Goal: Task Accomplishment & Management: Complete application form

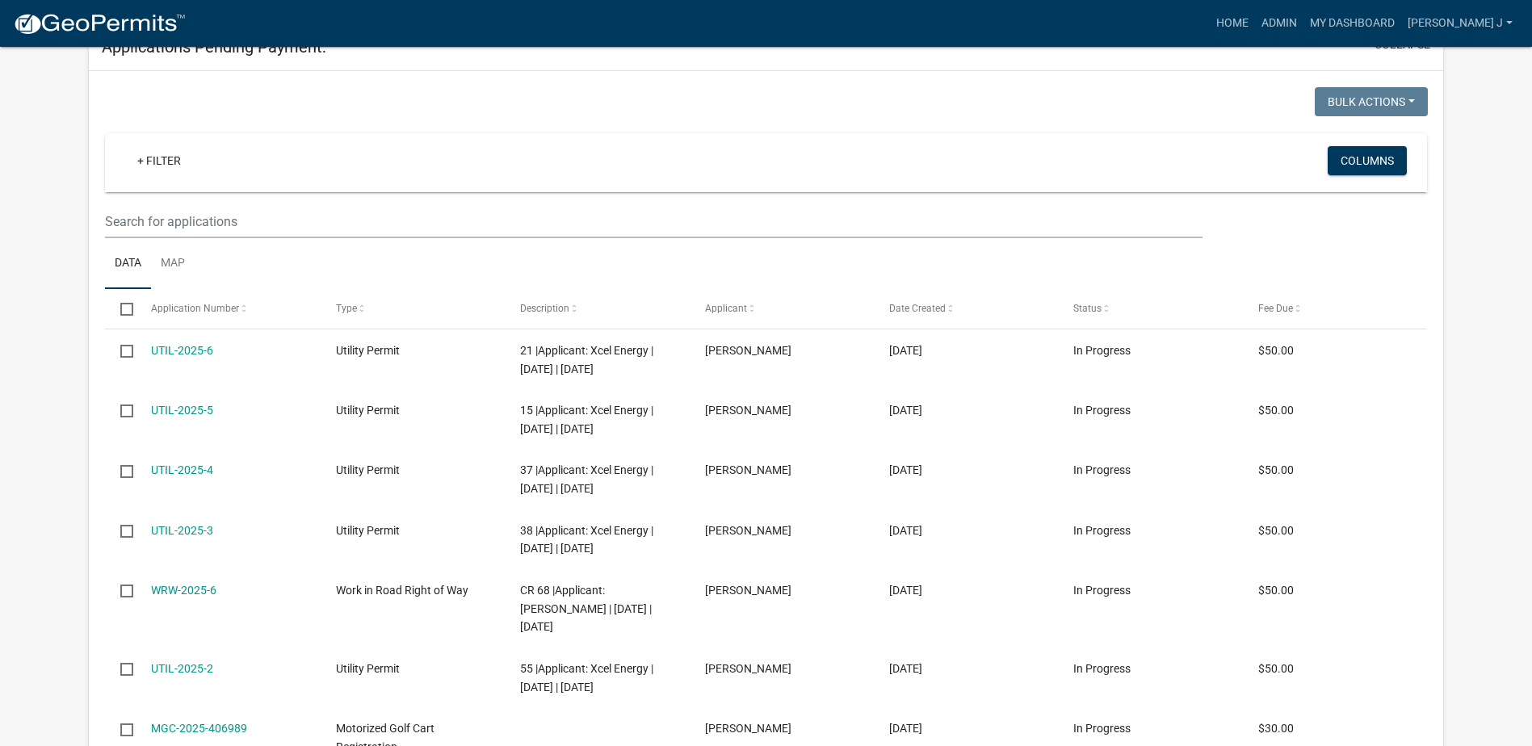
scroll to position [309, 0]
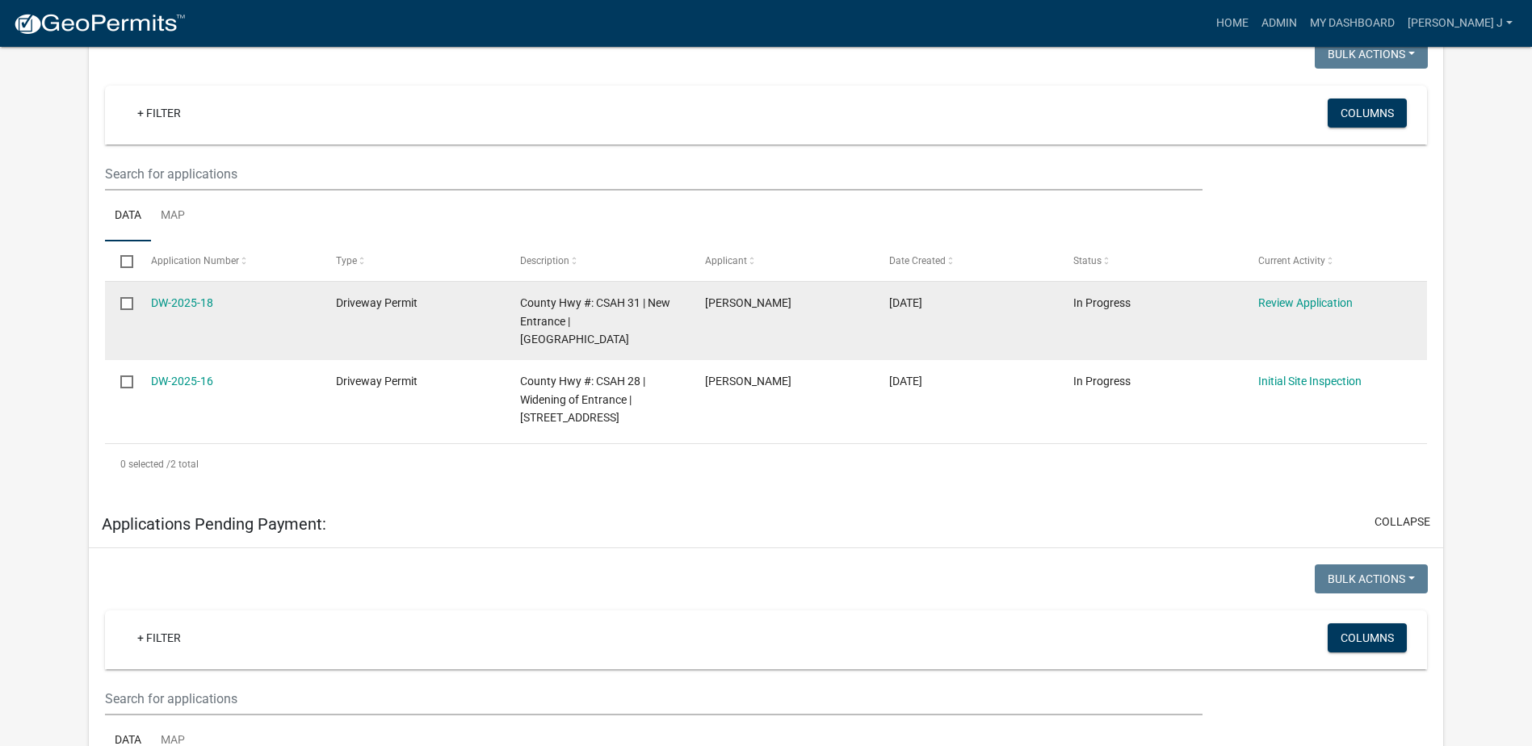
click at [129, 303] on input "checkbox" at bounding box center [125, 302] width 11 height 11
checkbox input "true"
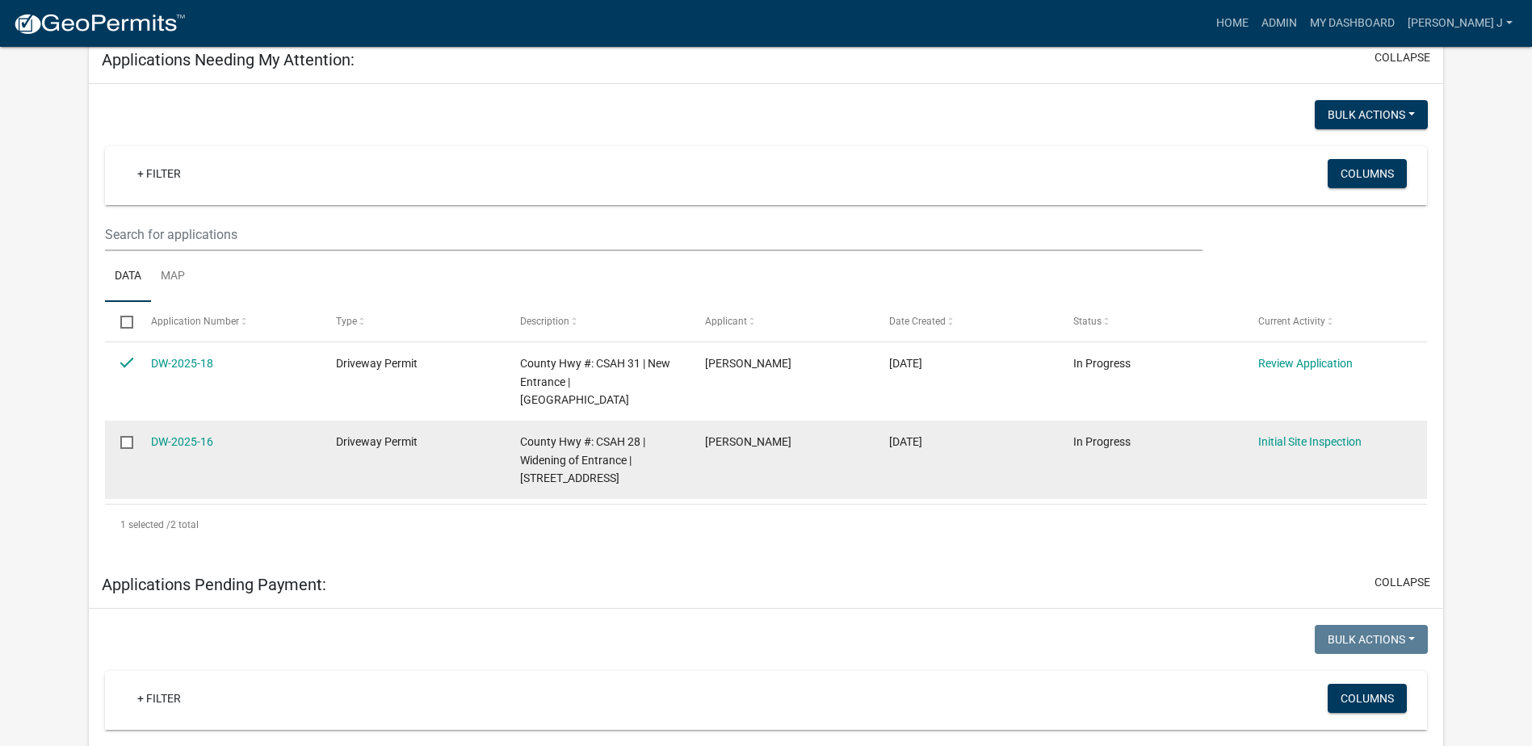
scroll to position [229, 0]
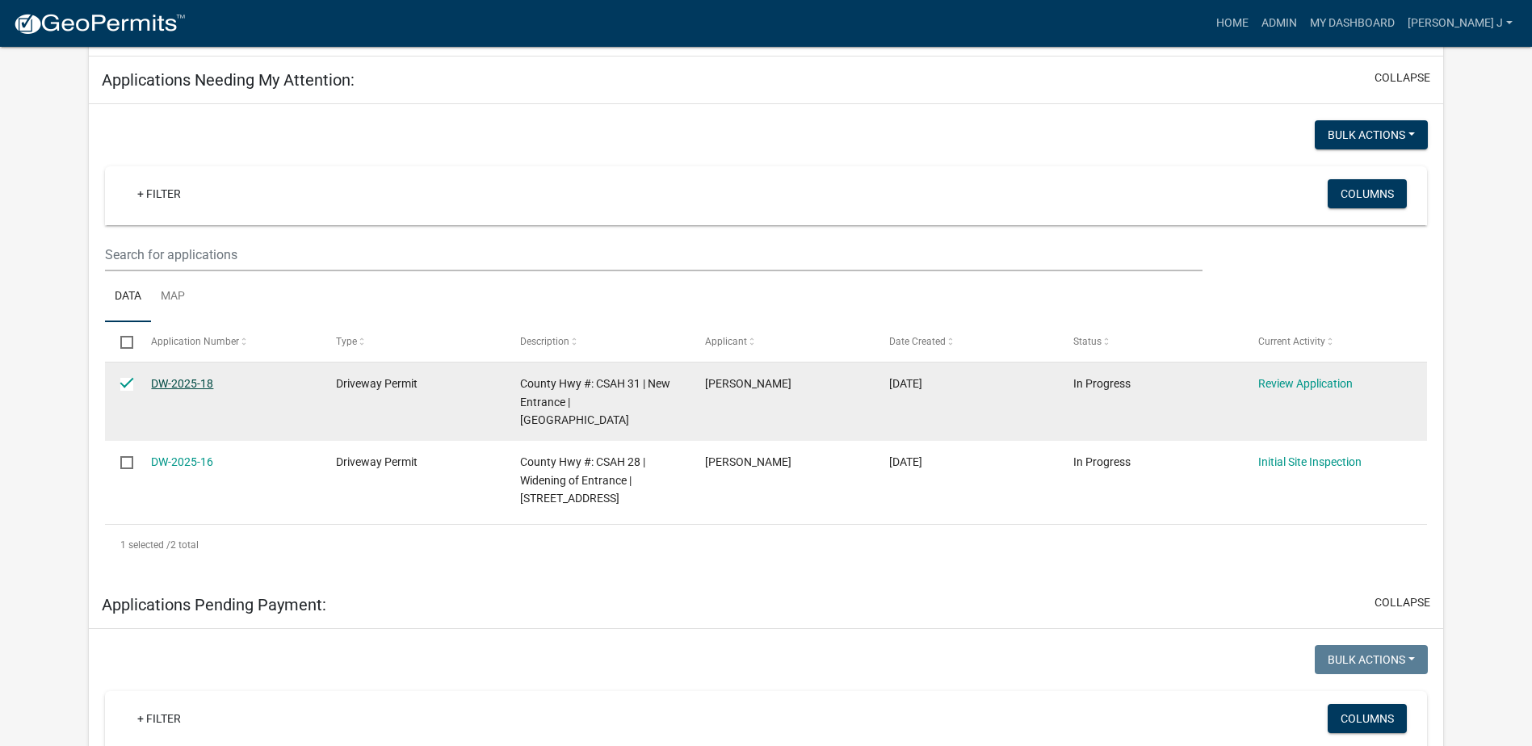
click at [172, 385] on link "DW-2025-18" at bounding box center [182, 383] width 62 height 13
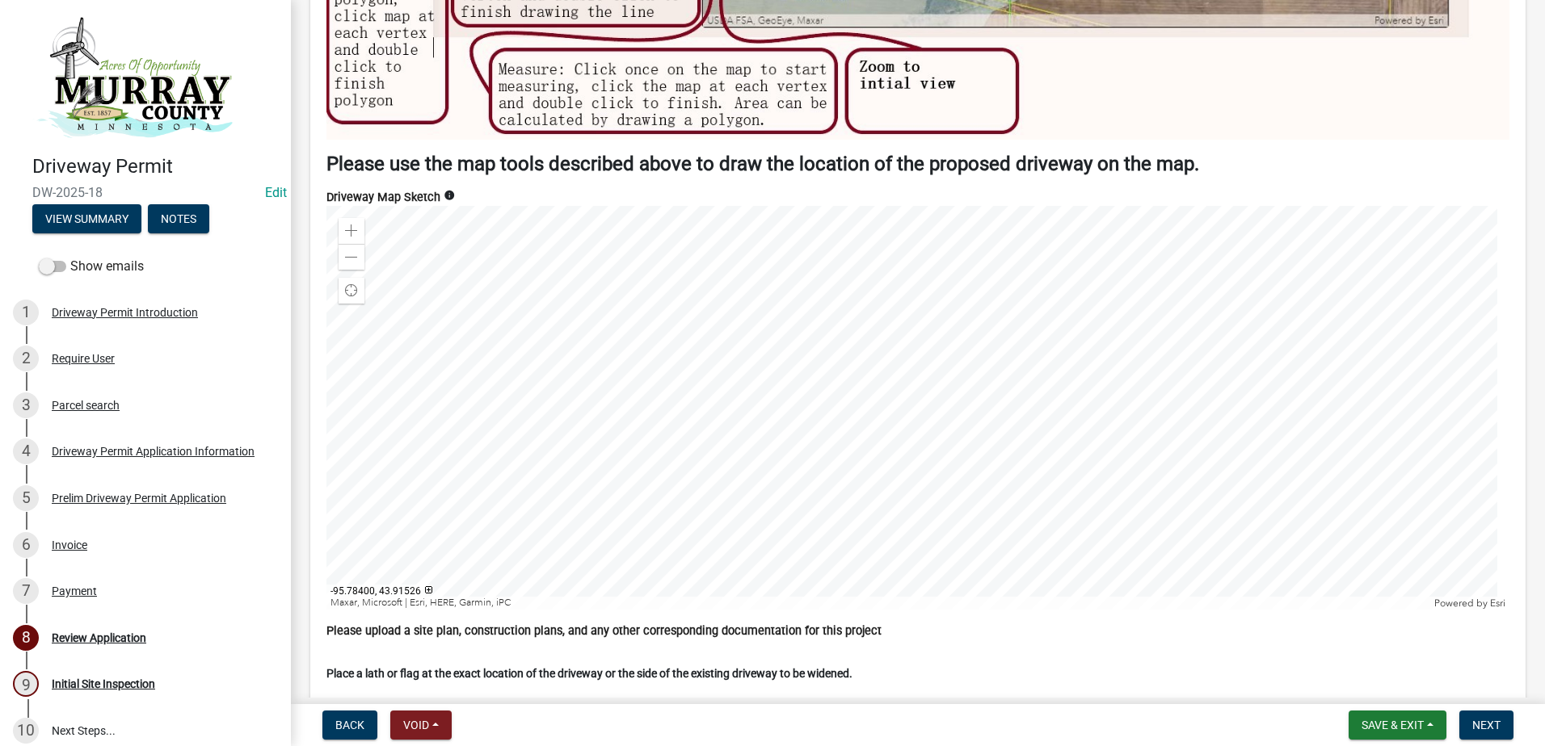
scroll to position [5816, 0]
click at [940, 392] on div at bounding box center [917, 408] width 1183 height 404
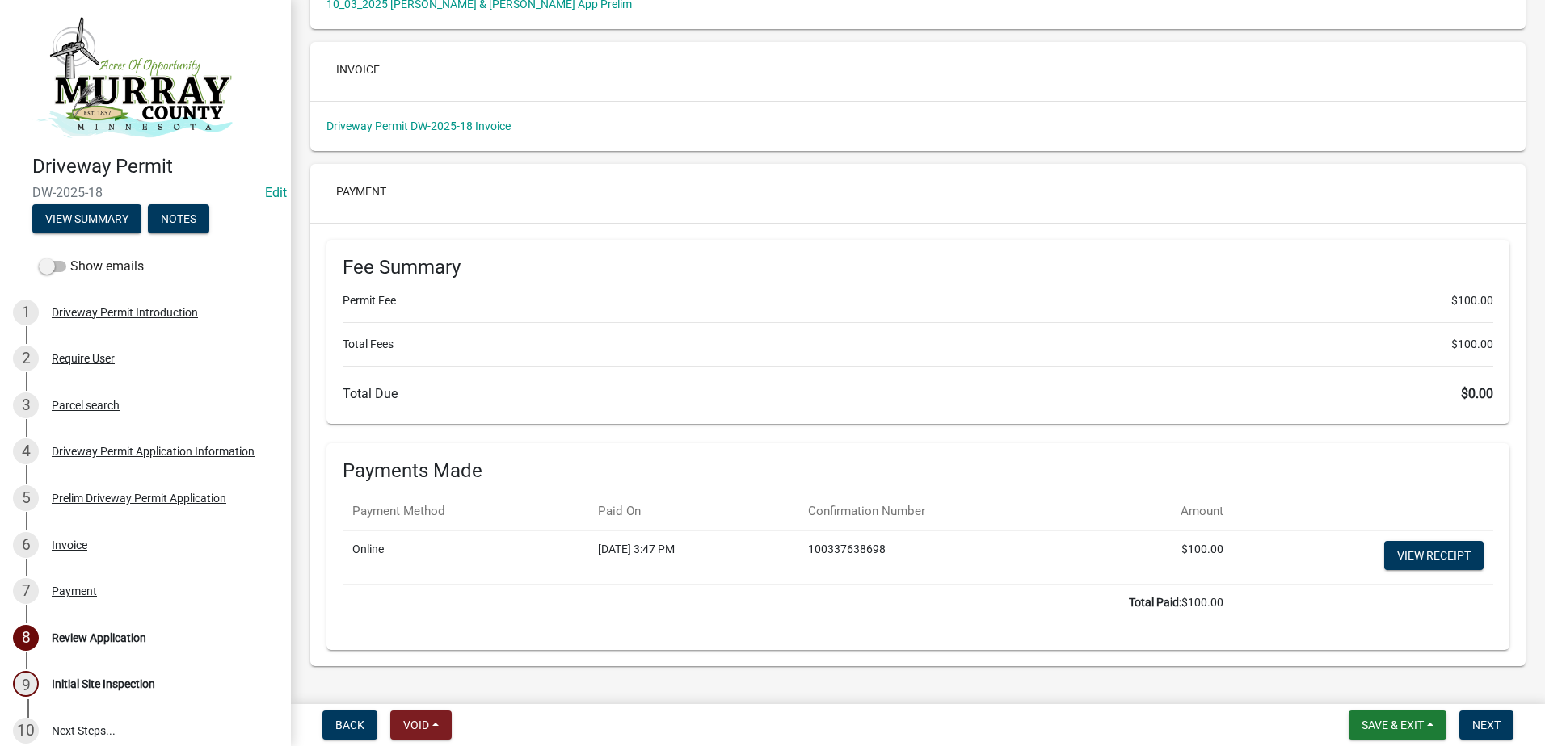
scroll to position [7138, 0]
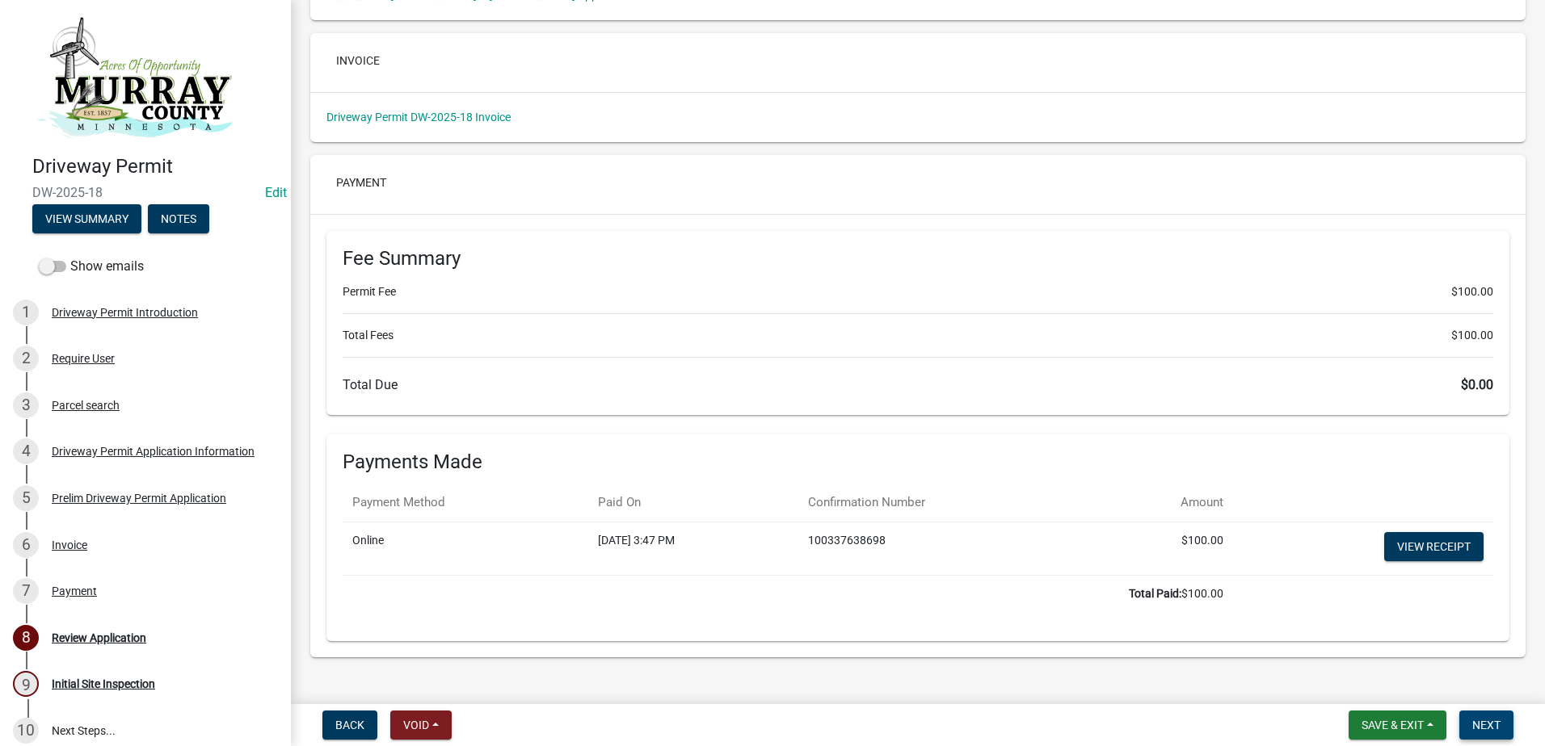
click at [1482, 725] on span "Next" at bounding box center [1486, 725] width 28 height 13
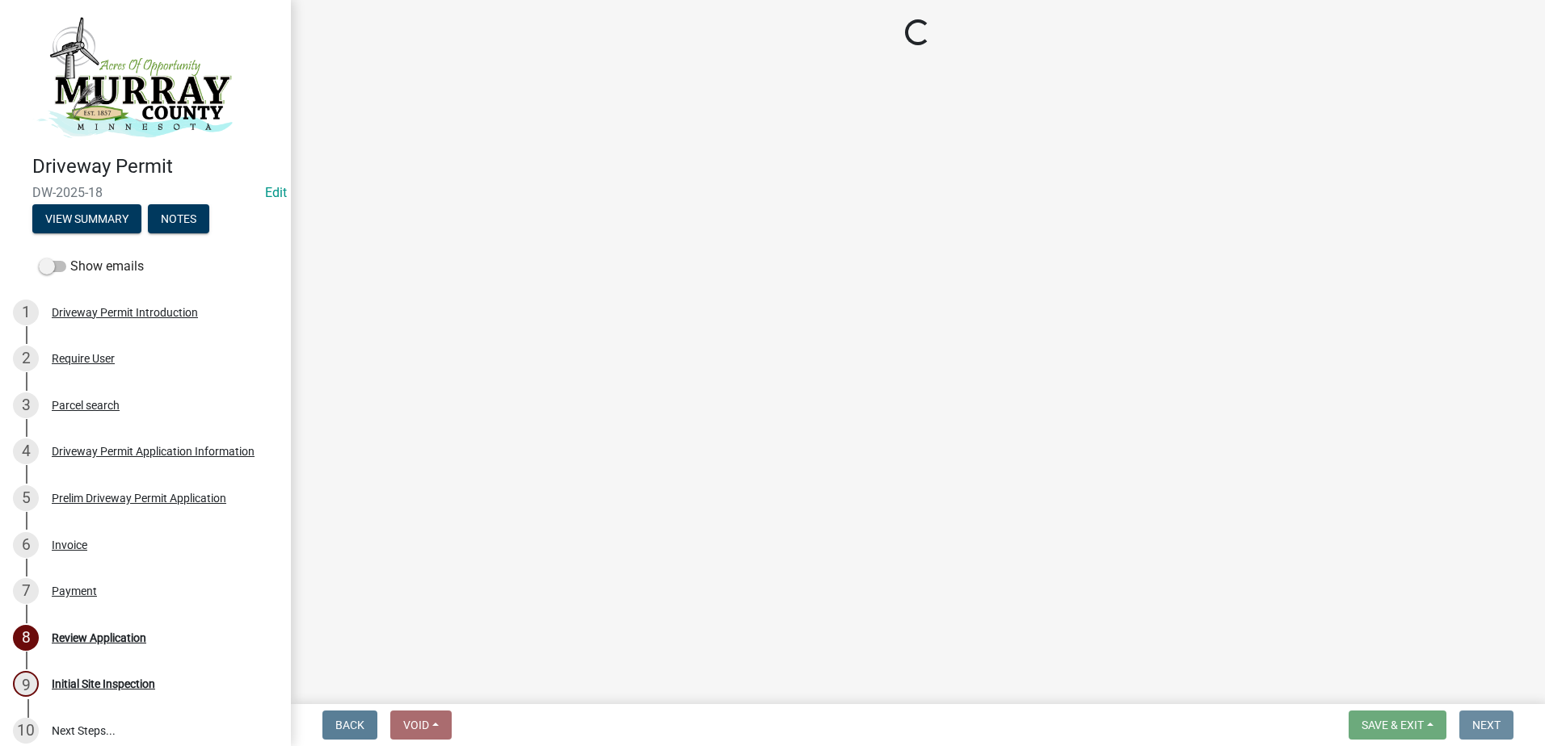
scroll to position [0, 0]
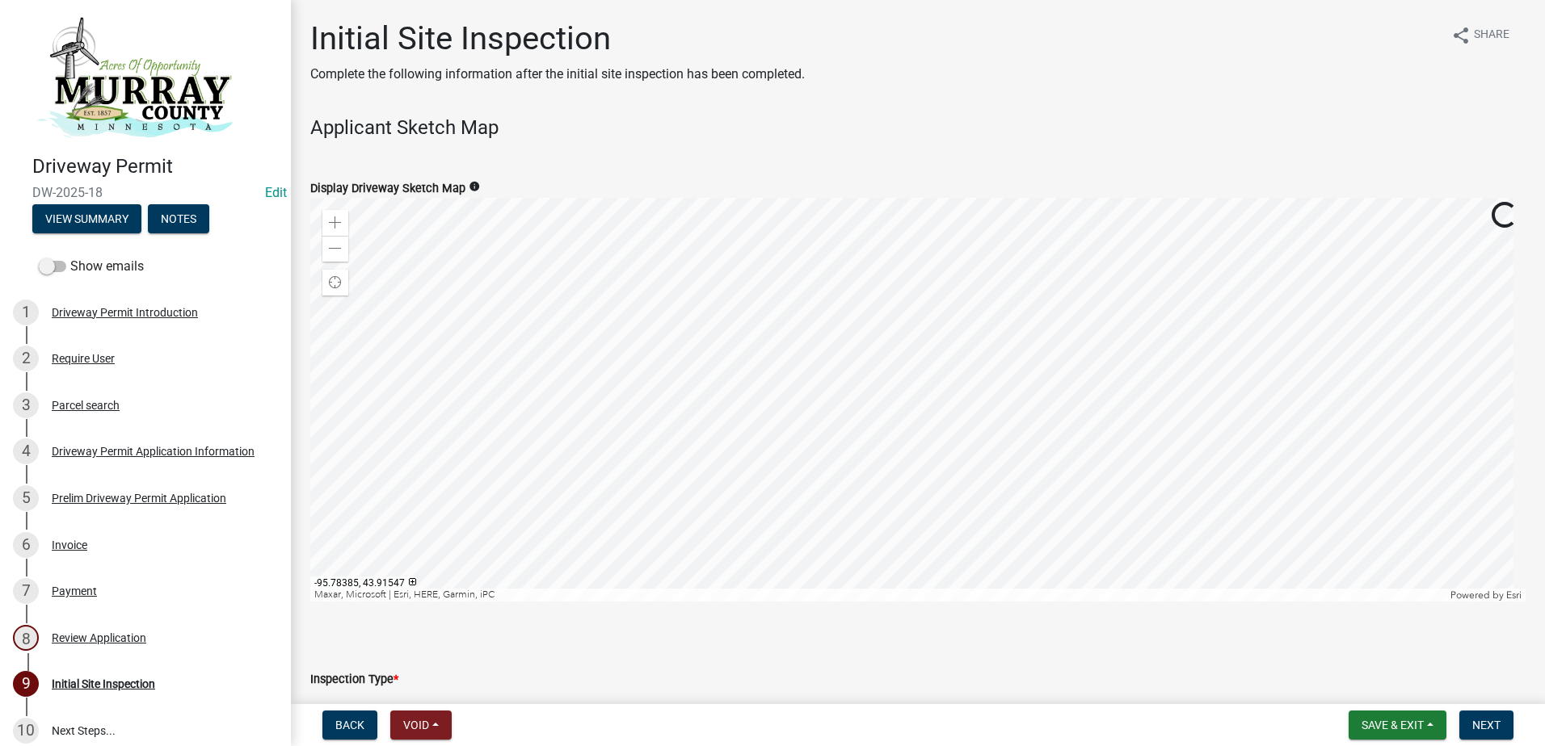
click at [923, 399] on div at bounding box center [917, 400] width 1215 height 404
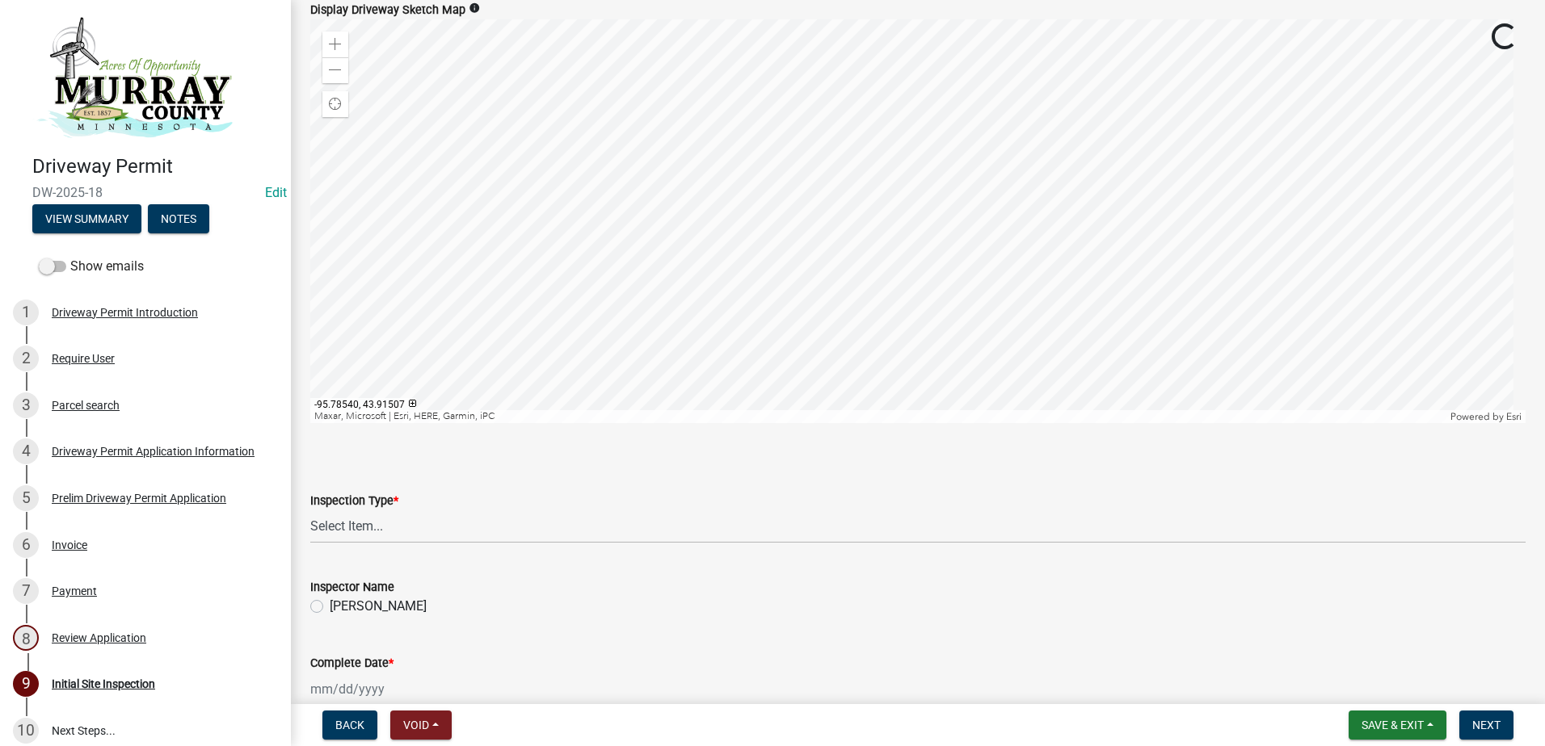
scroll to position [202, 0]
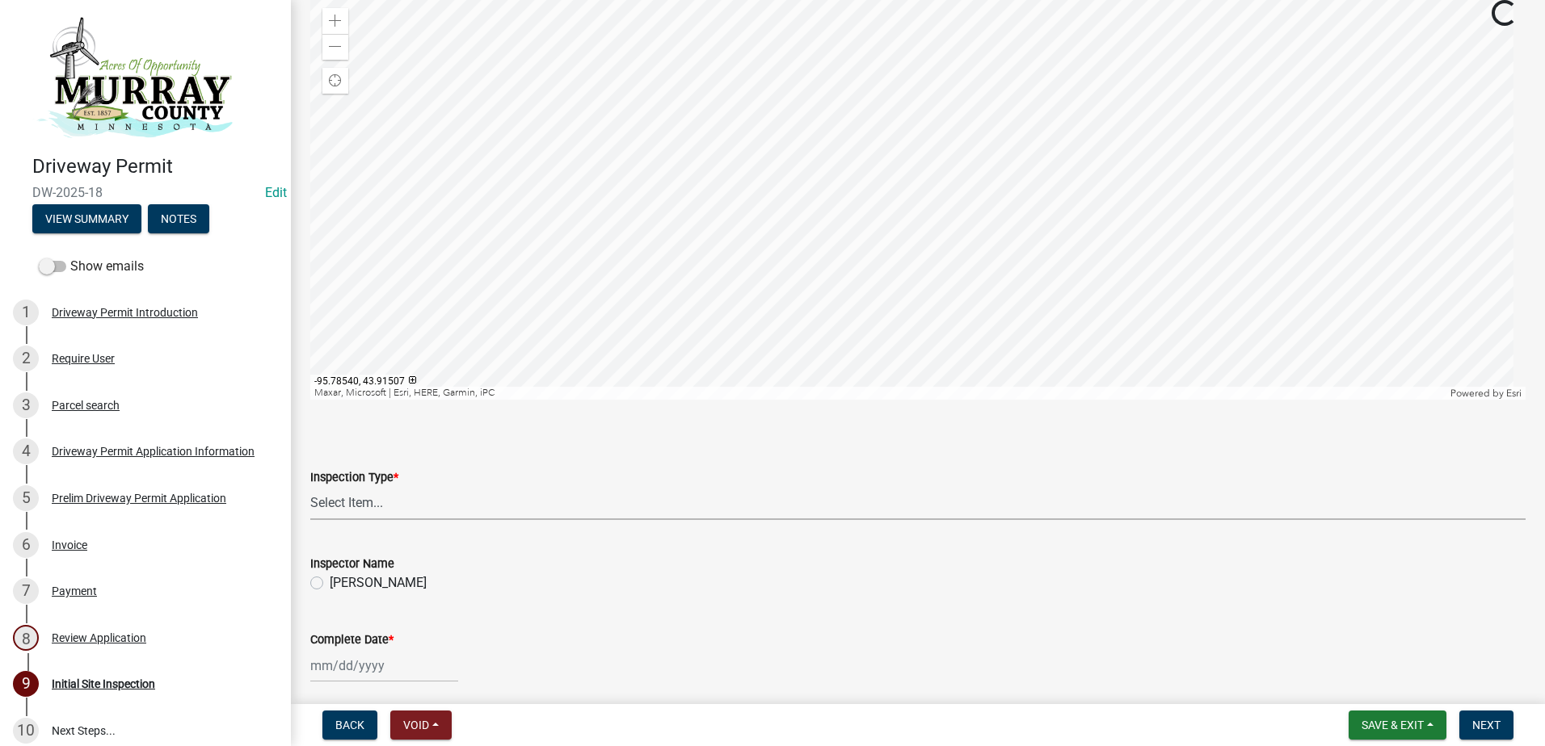
click at [346, 504] on select "Select Item... Initial Site View" at bounding box center [917, 503] width 1215 height 33
click at [254, 241] on header "Driveway Permit DW-2025-18 Edit View Summary Notes" at bounding box center [145, 125] width 291 height 250
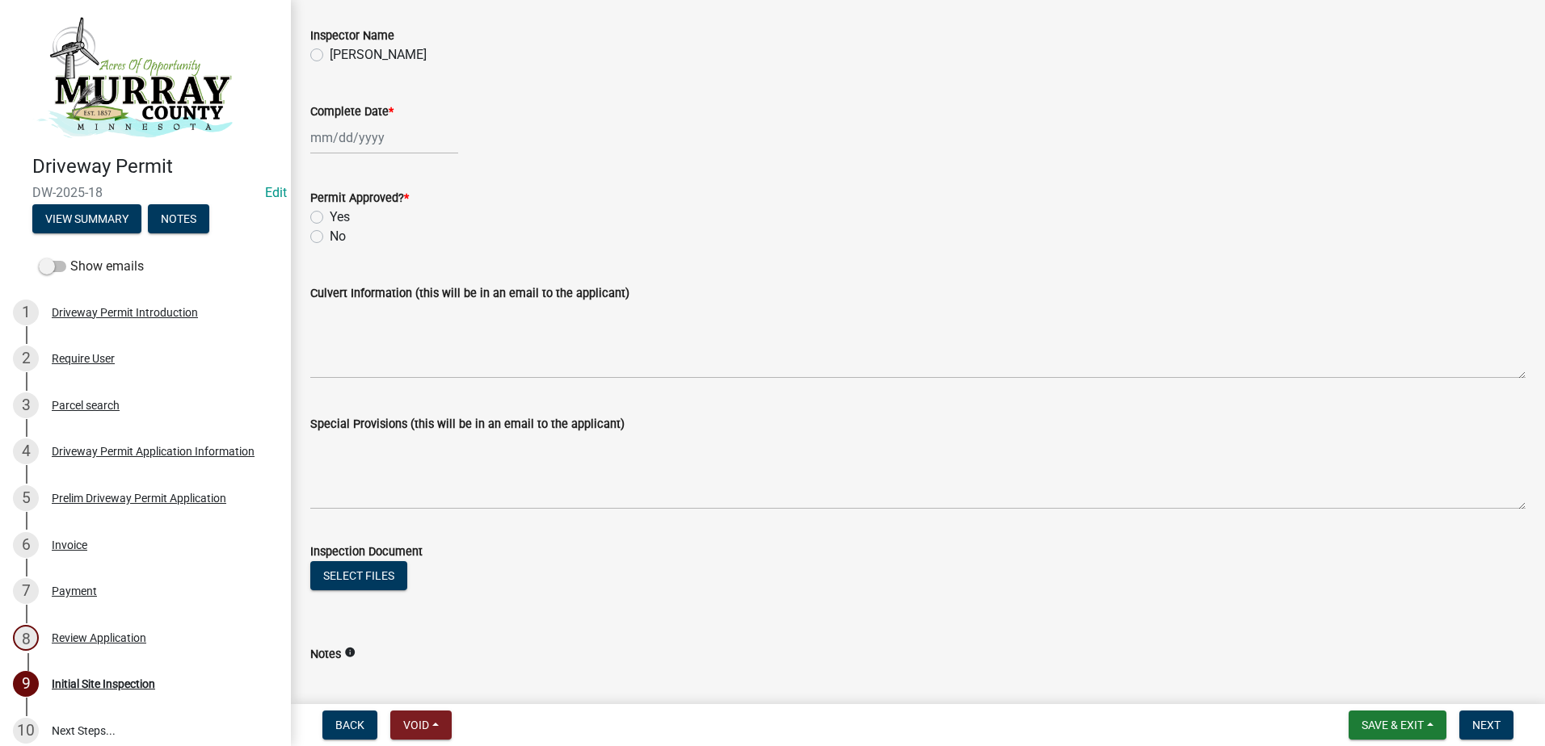
scroll to position [880, 0]
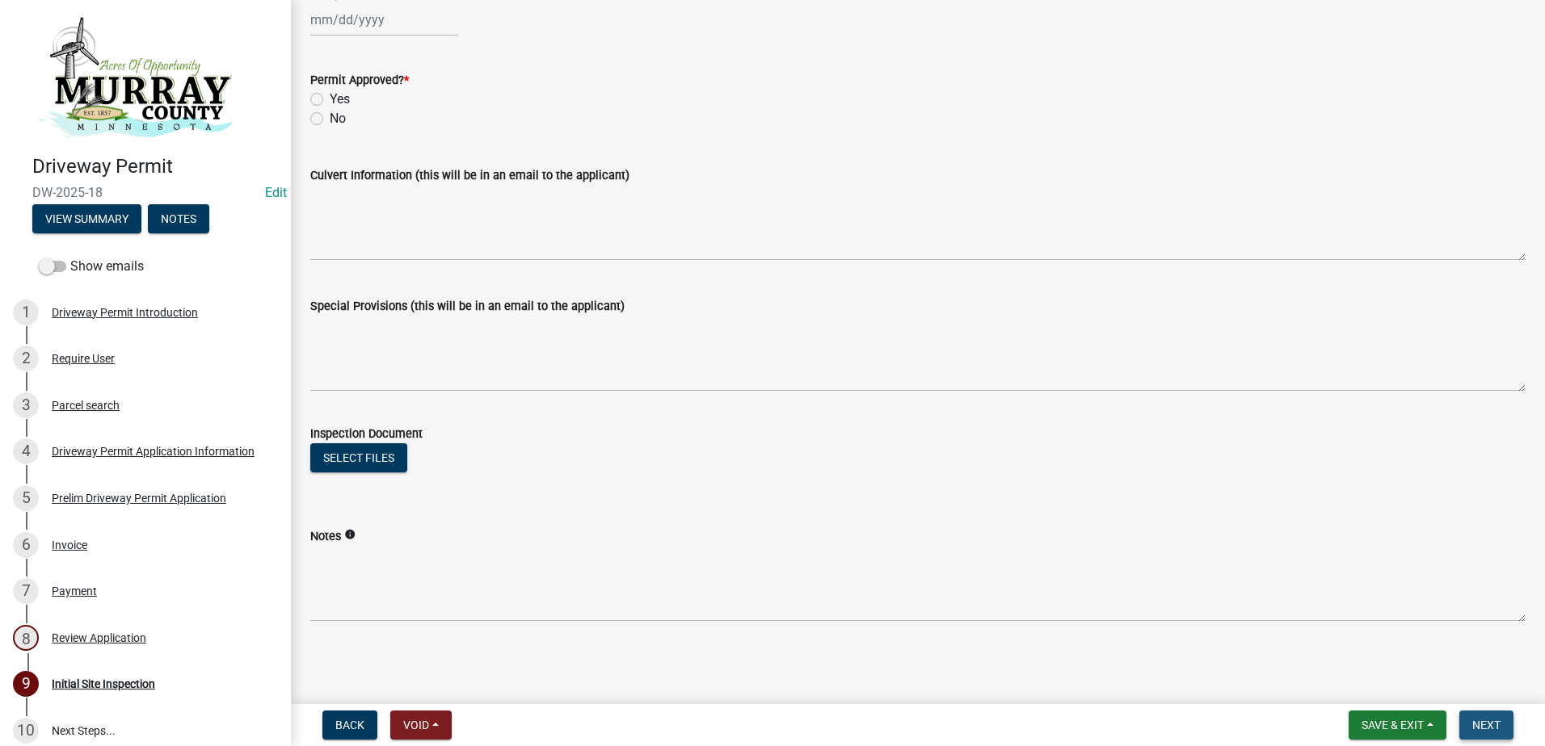
click at [1488, 726] on span "Next" at bounding box center [1486, 725] width 28 height 13
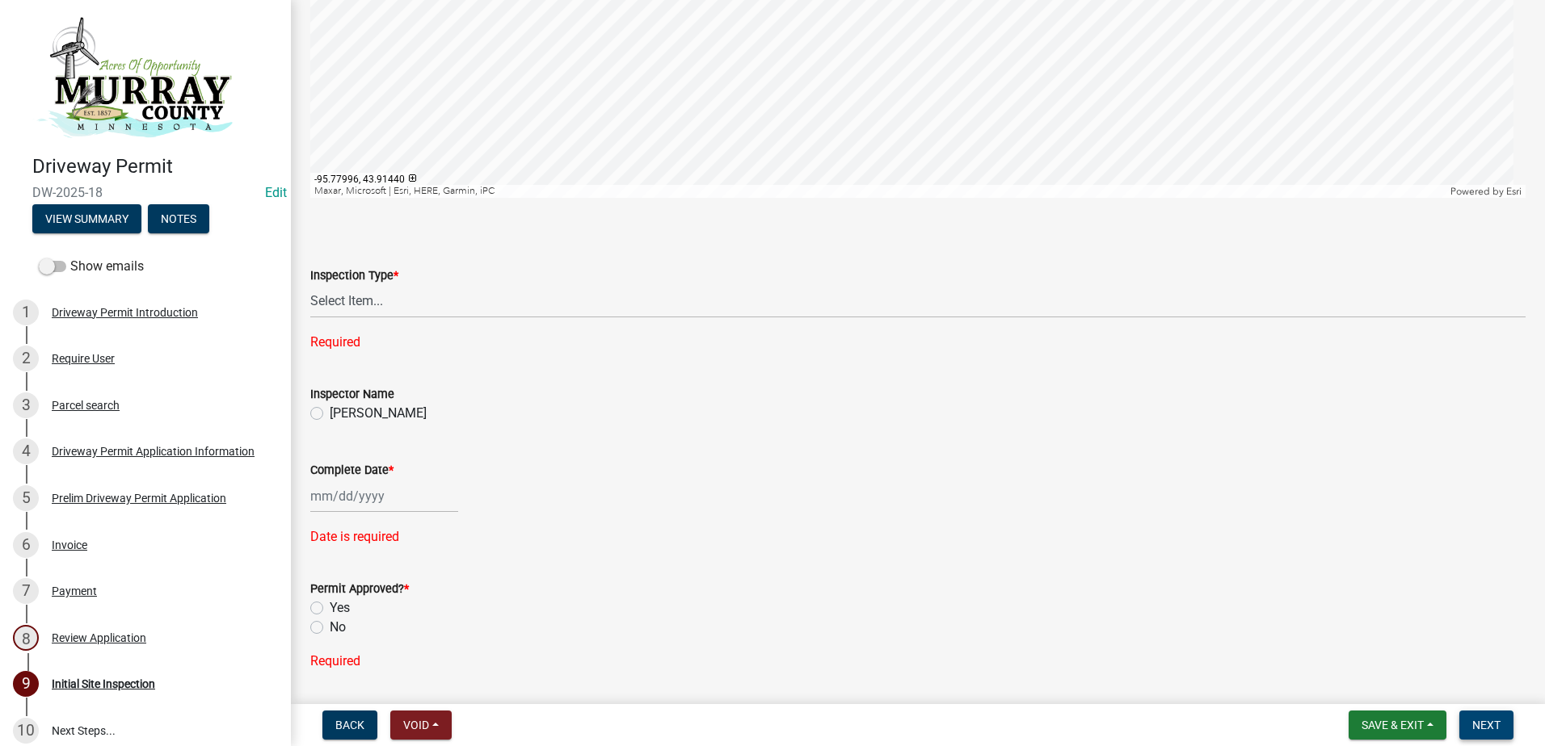
scroll to position [0, 0]
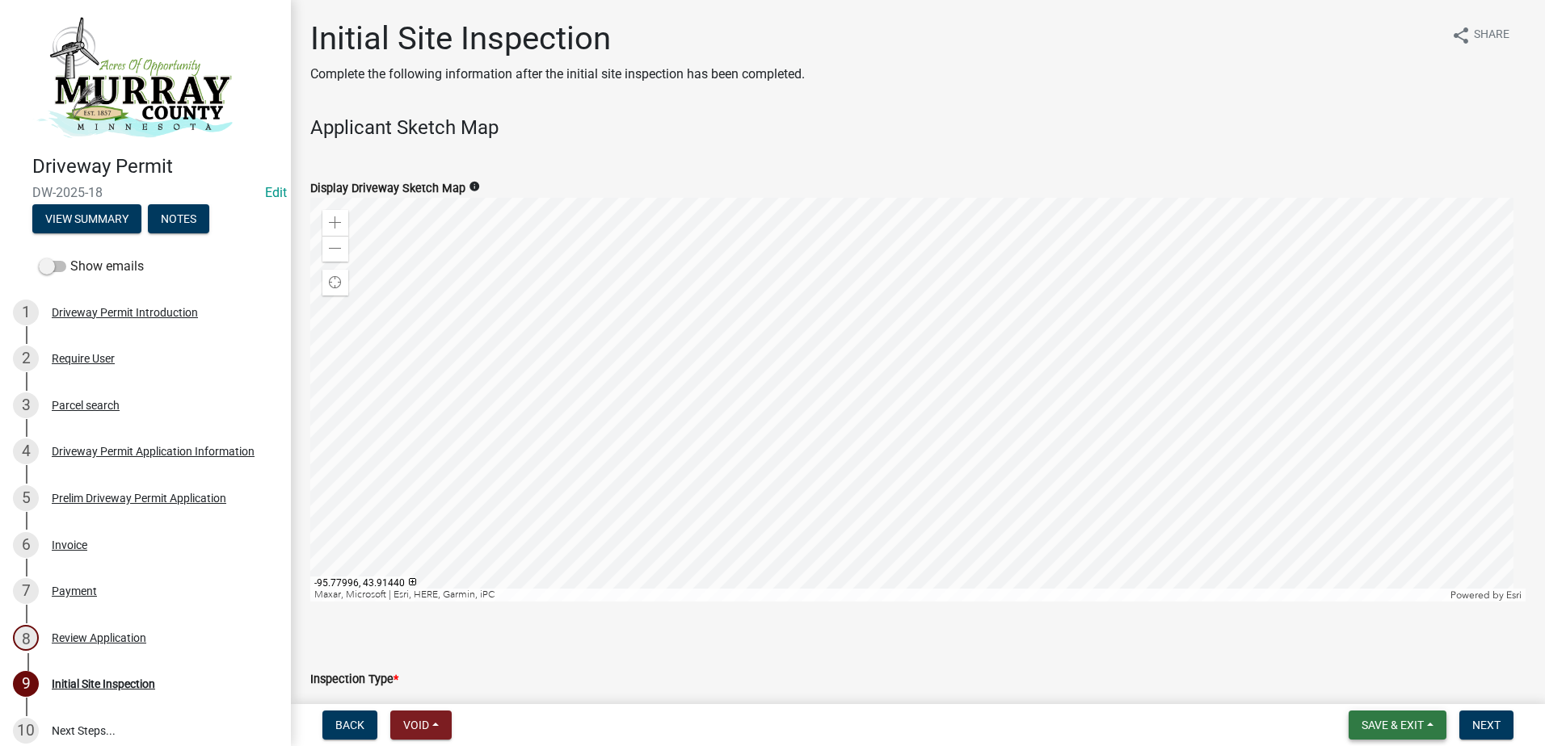
click at [1393, 721] on span "Save & Exit" at bounding box center [1392, 725] width 62 height 13
click at [1360, 682] on button "Save & Exit" at bounding box center [1381, 683] width 129 height 39
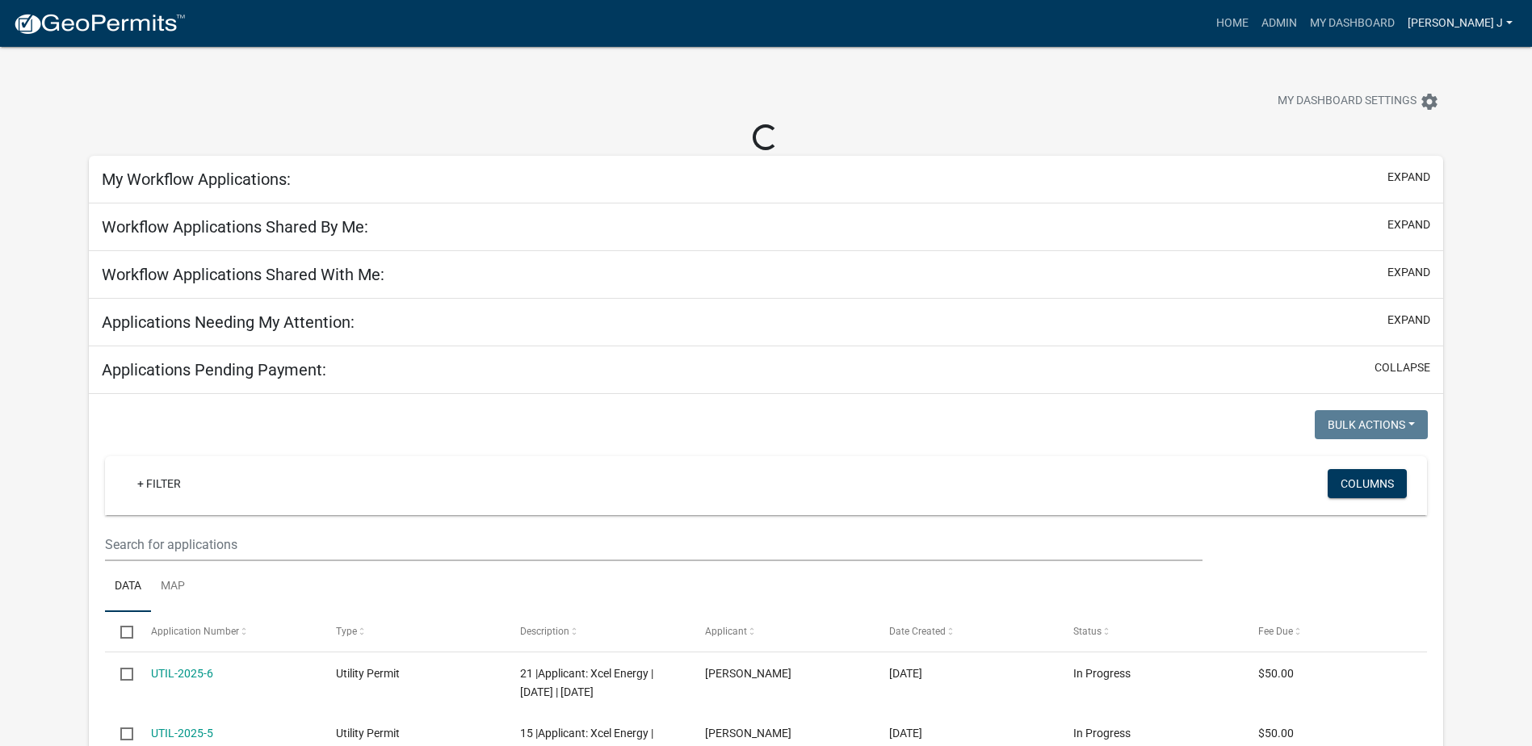
click at [1487, 19] on link "[PERSON_NAME] J" at bounding box center [1461, 23] width 118 height 31
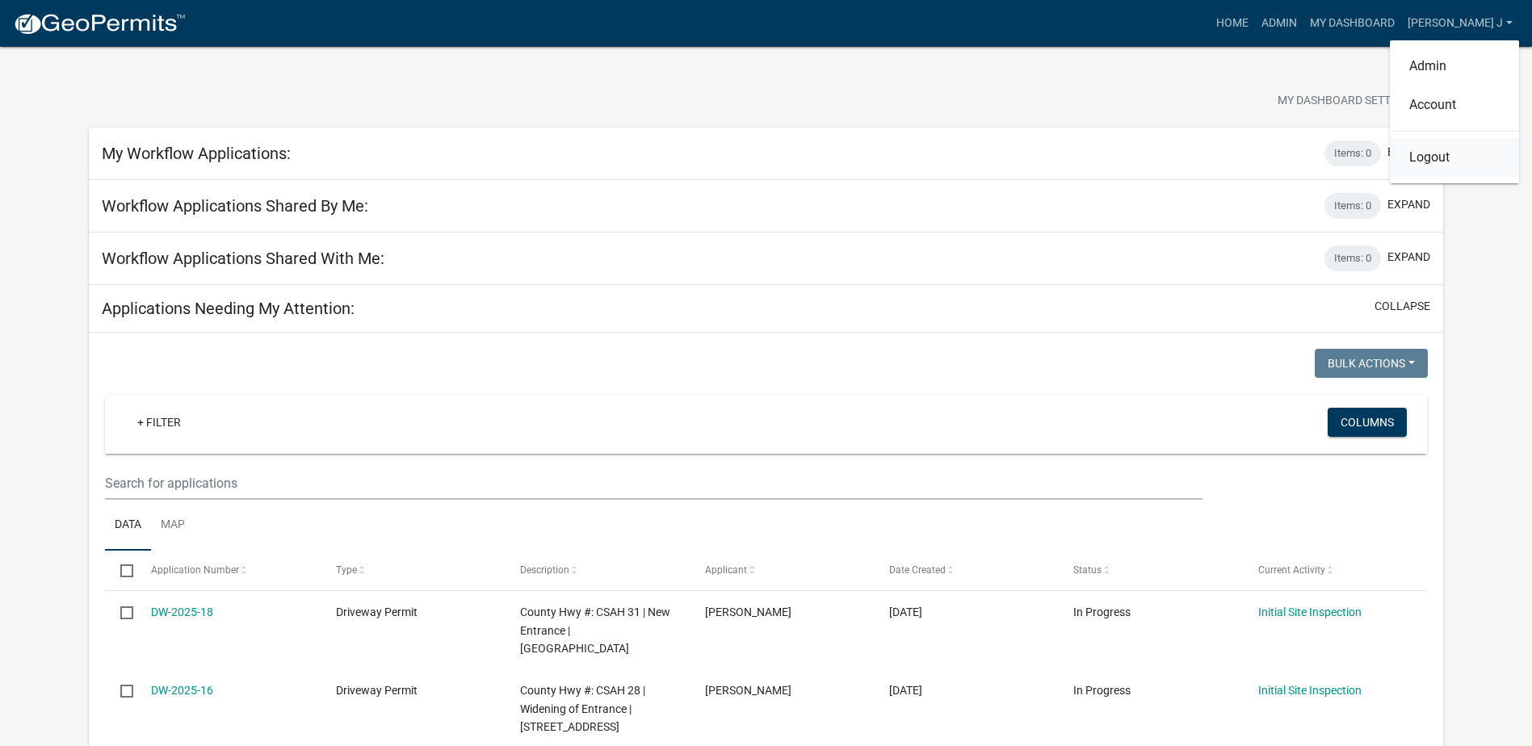
click at [1420, 159] on link "Logout" at bounding box center [1454, 157] width 129 height 39
